Goal: Task Accomplishment & Management: Manage account settings

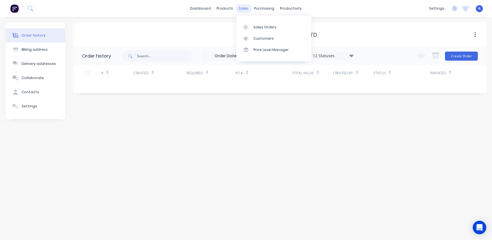
click at [244, 9] on div "sales" at bounding box center [244, 8] width 16 height 9
click at [256, 27] on div "Sales Orders" at bounding box center [265, 27] width 23 height 5
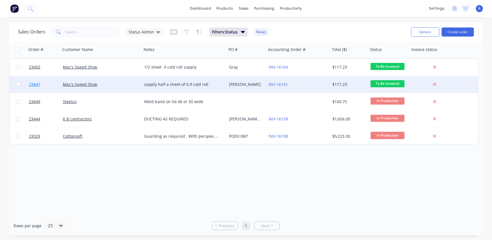
click at [33, 85] on span "23447" at bounding box center [34, 85] width 11 height 6
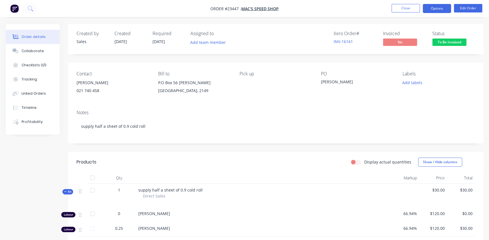
click at [436, 7] on button "Options" at bounding box center [436, 8] width 28 height 9
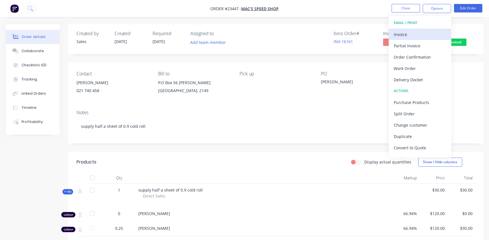
click at [414, 34] on div "Invoice" at bounding box center [420, 34] width 52 height 8
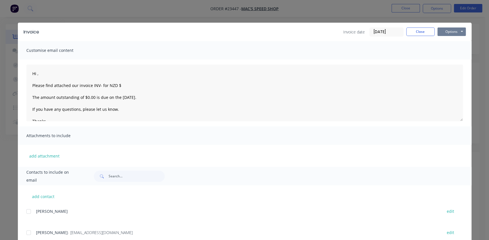
click at [443, 30] on button "Options" at bounding box center [451, 31] width 28 height 9
click at [443, 50] on button "Print" at bounding box center [455, 50] width 36 height 9
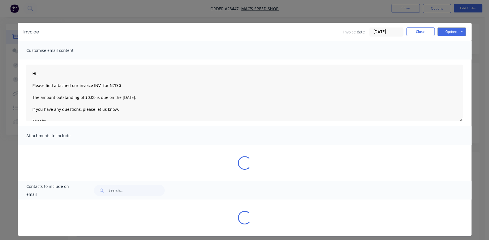
type textarea "Hi , Please find attached our invoice INV- for NZD $ The amount outstanding of …"
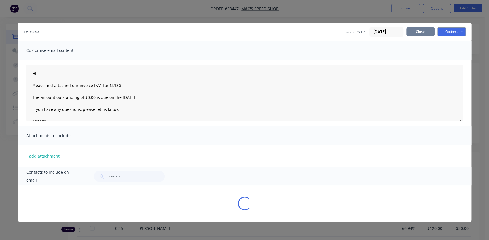
click at [419, 32] on button "Close" at bounding box center [420, 31] width 28 height 9
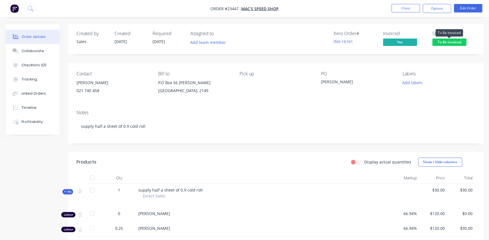
click at [448, 42] on span "To Be Invoiced" at bounding box center [449, 42] width 34 height 7
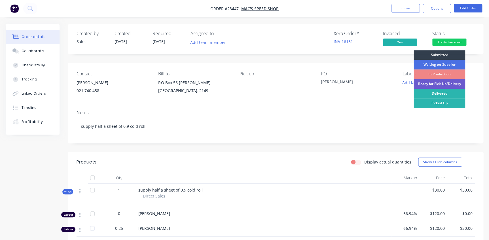
click at [435, 85] on div "Ready for Pick Up/Delivery" at bounding box center [439, 84] width 52 height 10
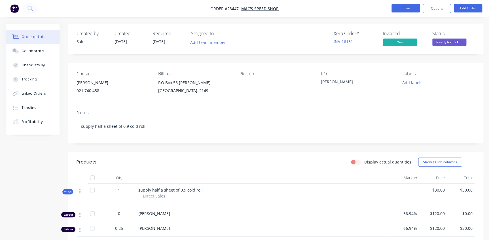
click at [409, 8] on button "Close" at bounding box center [405, 8] width 28 height 9
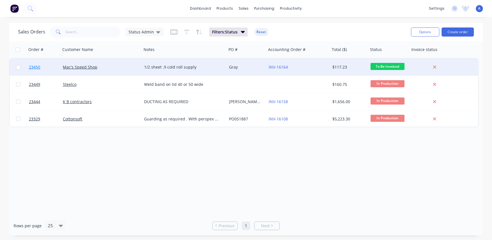
click at [34, 67] on span "23450" at bounding box center [34, 67] width 11 height 6
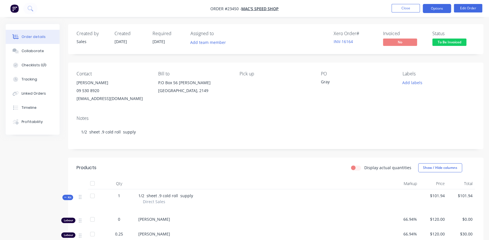
click at [443, 7] on button "Options" at bounding box center [436, 8] width 28 height 9
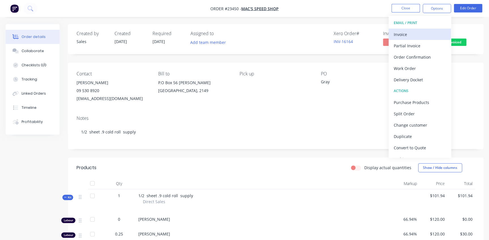
click at [409, 32] on div "Invoice" at bounding box center [420, 34] width 52 height 8
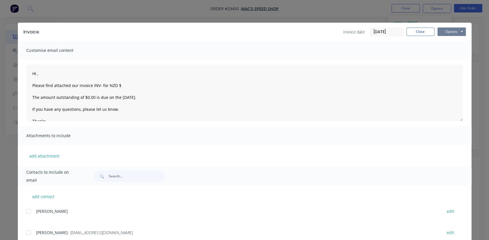
click at [450, 31] on button "Options" at bounding box center [451, 31] width 28 height 9
click at [443, 50] on button "Print" at bounding box center [455, 50] width 36 height 9
type textarea "Hi , Please find attached our invoice INV- for NZD $ The amount outstanding of …"
click at [422, 29] on button "Close" at bounding box center [420, 31] width 28 height 9
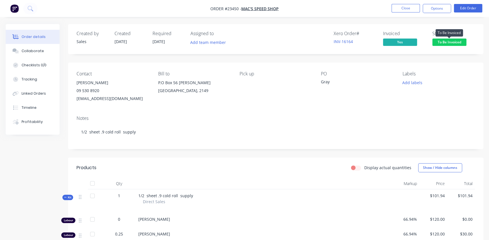
click at [451, 43] on span "To Be Invoiced" at bounding box center [449, 42] width 34 height 7
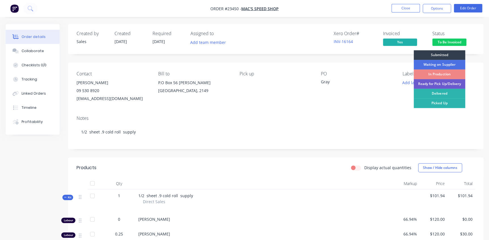
click at [451, 84] on div "Ready for Pick Up/Delivery" at bounding box center [439, 84] width 52 height 10
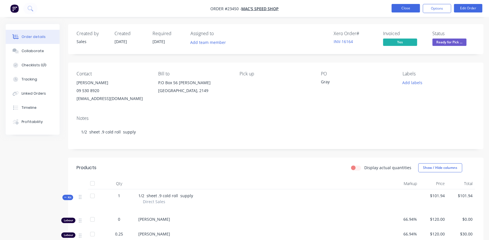
click at [409, 8] on button "Close" at bounding box center [405, 8] width 28 height 9
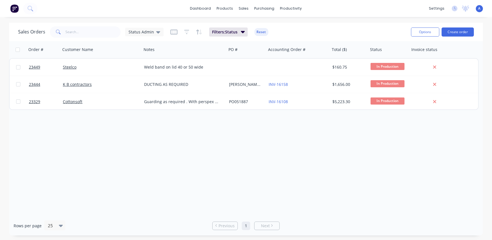
click at [479, 9] on span "A" at bounding box center [480, 8] width 2 height 5
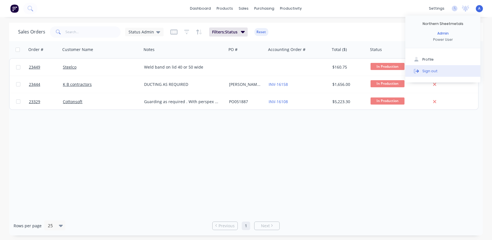
click at [431, 71] on div "Sign out" at bounding box center [430, 70] width 15 height 5
